Goal: Task Accomplishment & Management: Manage account settings

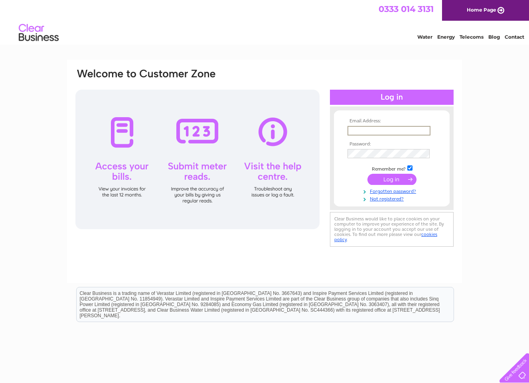
type input "Ian@inverard.co.uk"
click at [383, 178] on input "submit" at bounding box center [391, 178] width 49 height 11
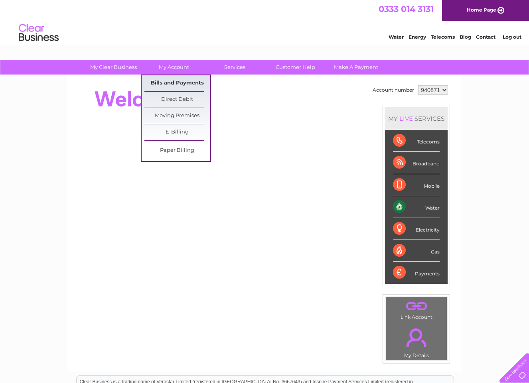
click at [181, 81] on link "Bills and Payments" at bounding box center [177, 83] width 66 height 16
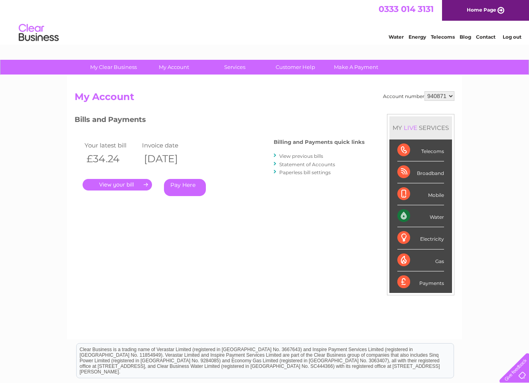
click at [120, 184] on link "." at bounding box center [117, 185] width 69 height 12
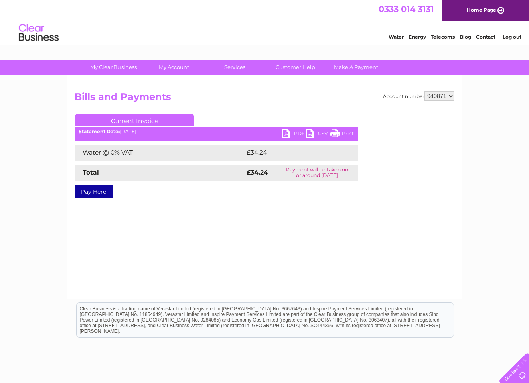
click at [295, 132] on link "PDF" at bounding box center [294, 135] width 24 height 12
click at [515, 37] on link "Log out" at bounding box center [511, 37] width 19 height 6
